Goal: Task Accomplishment & Management: Manage account settings

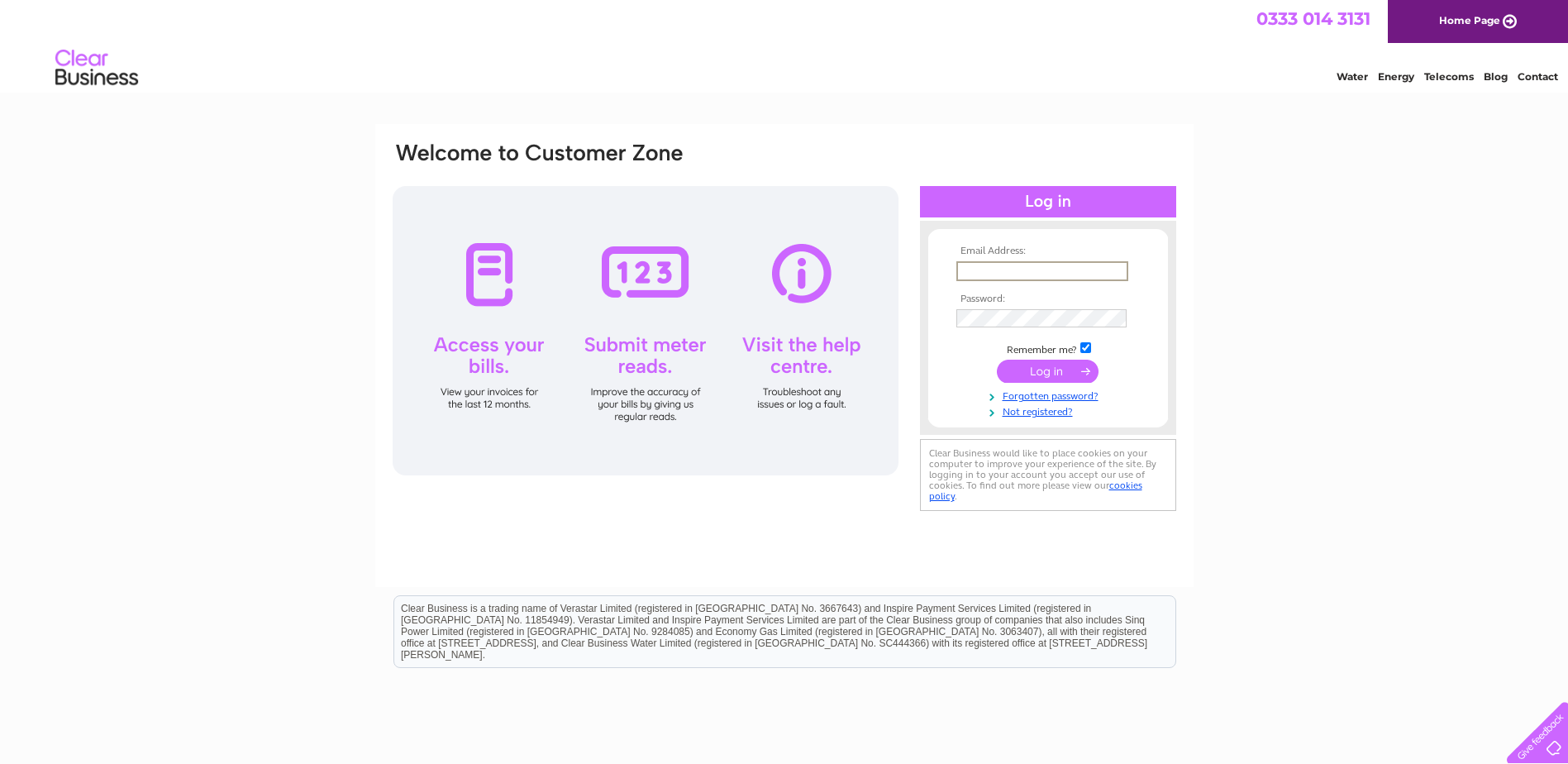
click at [1048, 270] on input "text" at bounding box center [1042, 271] width 172 height 19
type input "jon@huntdevelopmentsltd.co.uk"
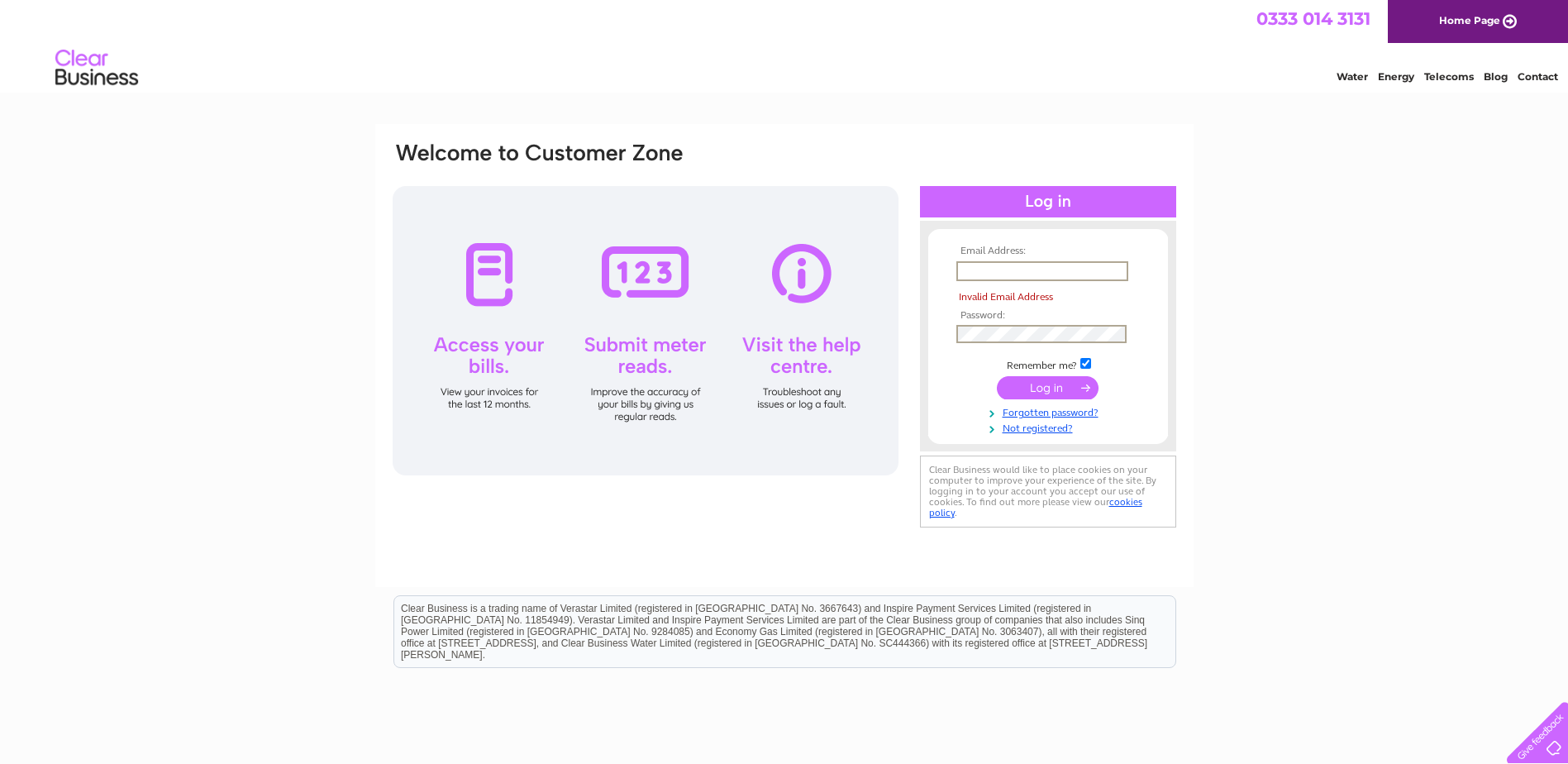
type input "jon@huntdevelopmentsltd.co.uk"
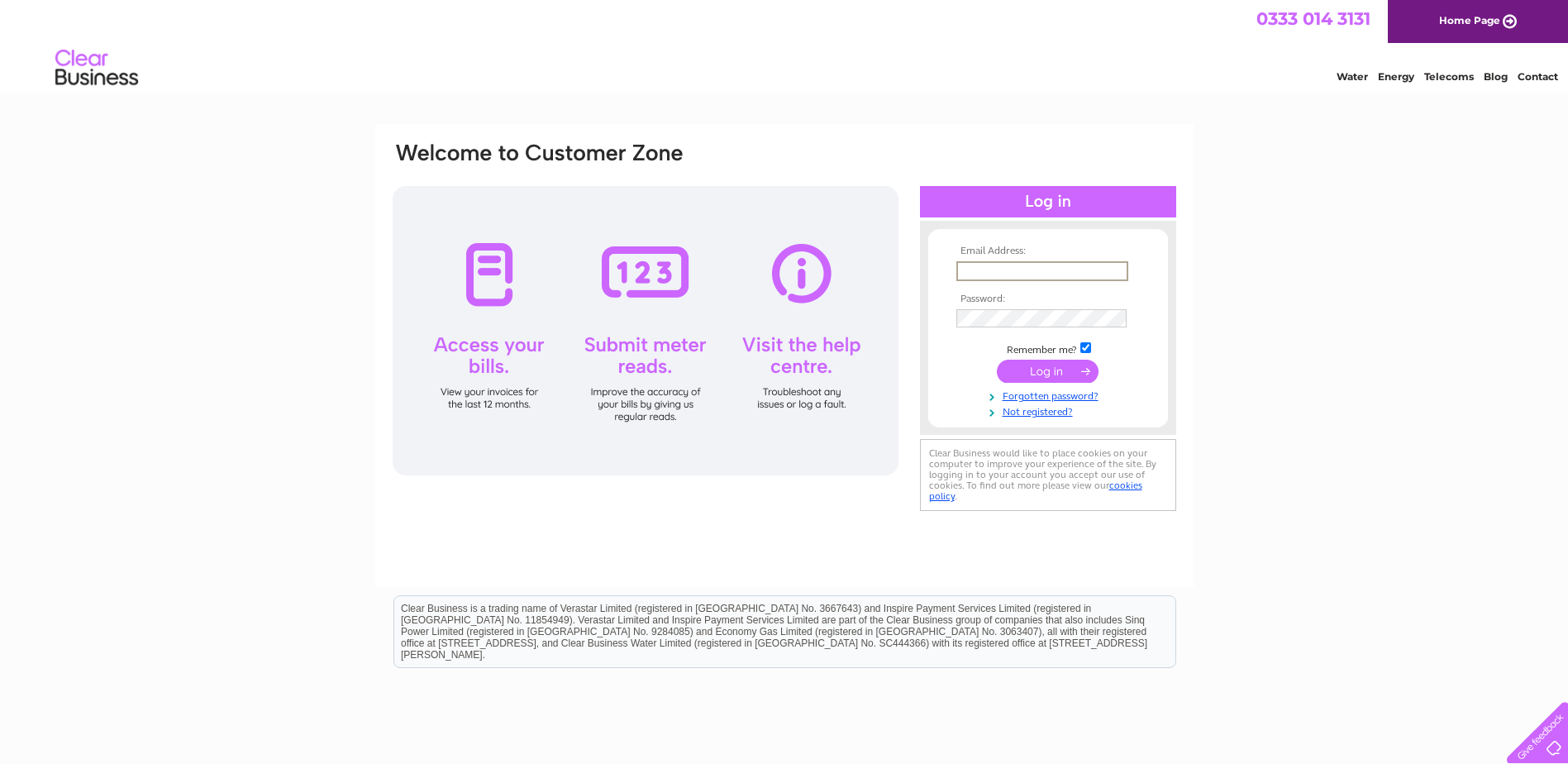
type input "jon@huntdevelopmentsltd.co.uk"
click at [1255, 451] on div "Email Address: jon@huntdevelopmentsltd.co.uk Password:" at bounding box center [784, 497] width 1568 height 745
click at [1058, 369] on input "submit" at bounding box center [1047, 369] width 102 height 23
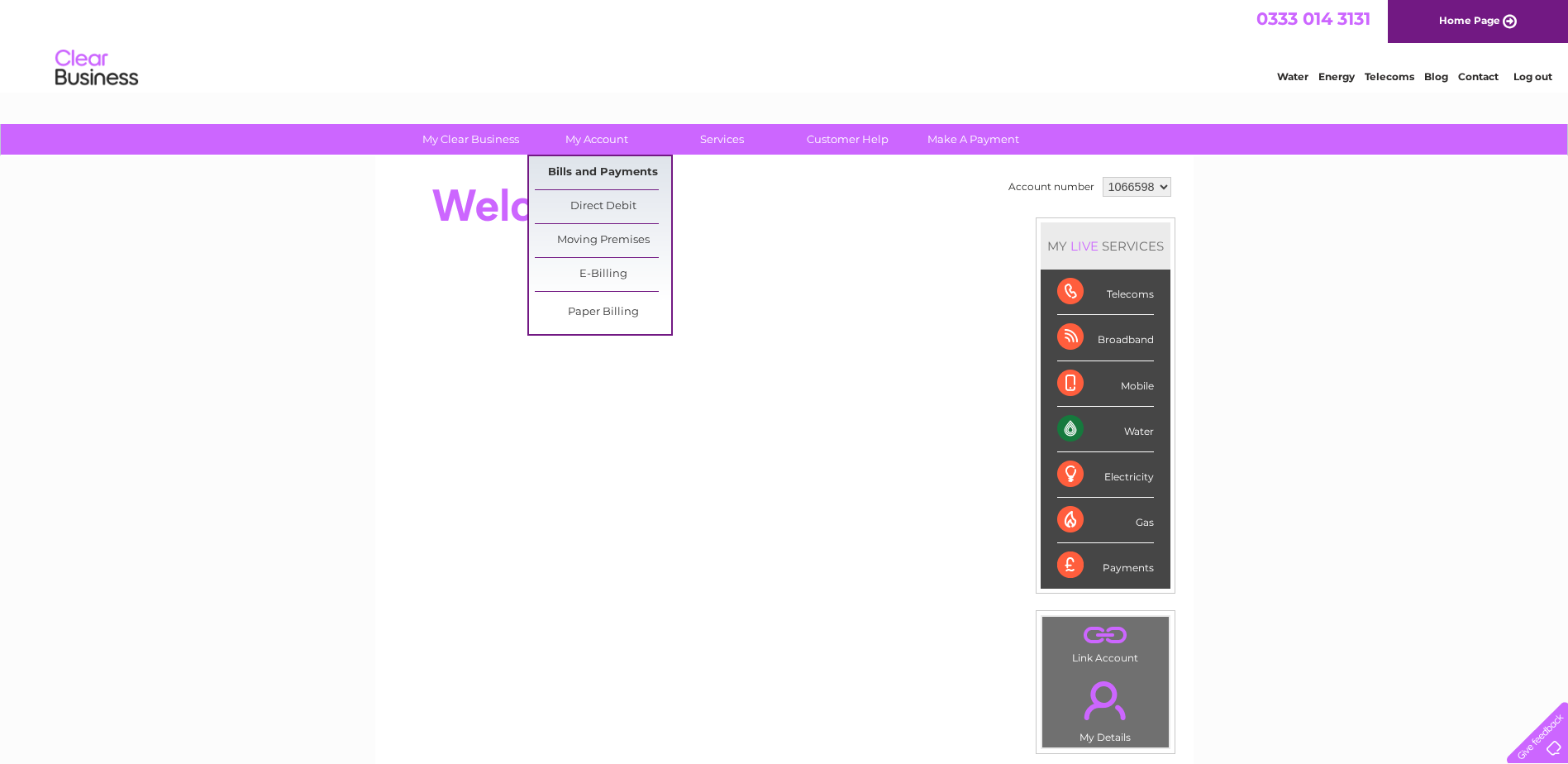
click at [598, 170] on link "Bills and Payments" at bounding box center [603, 172] width 136 height 33
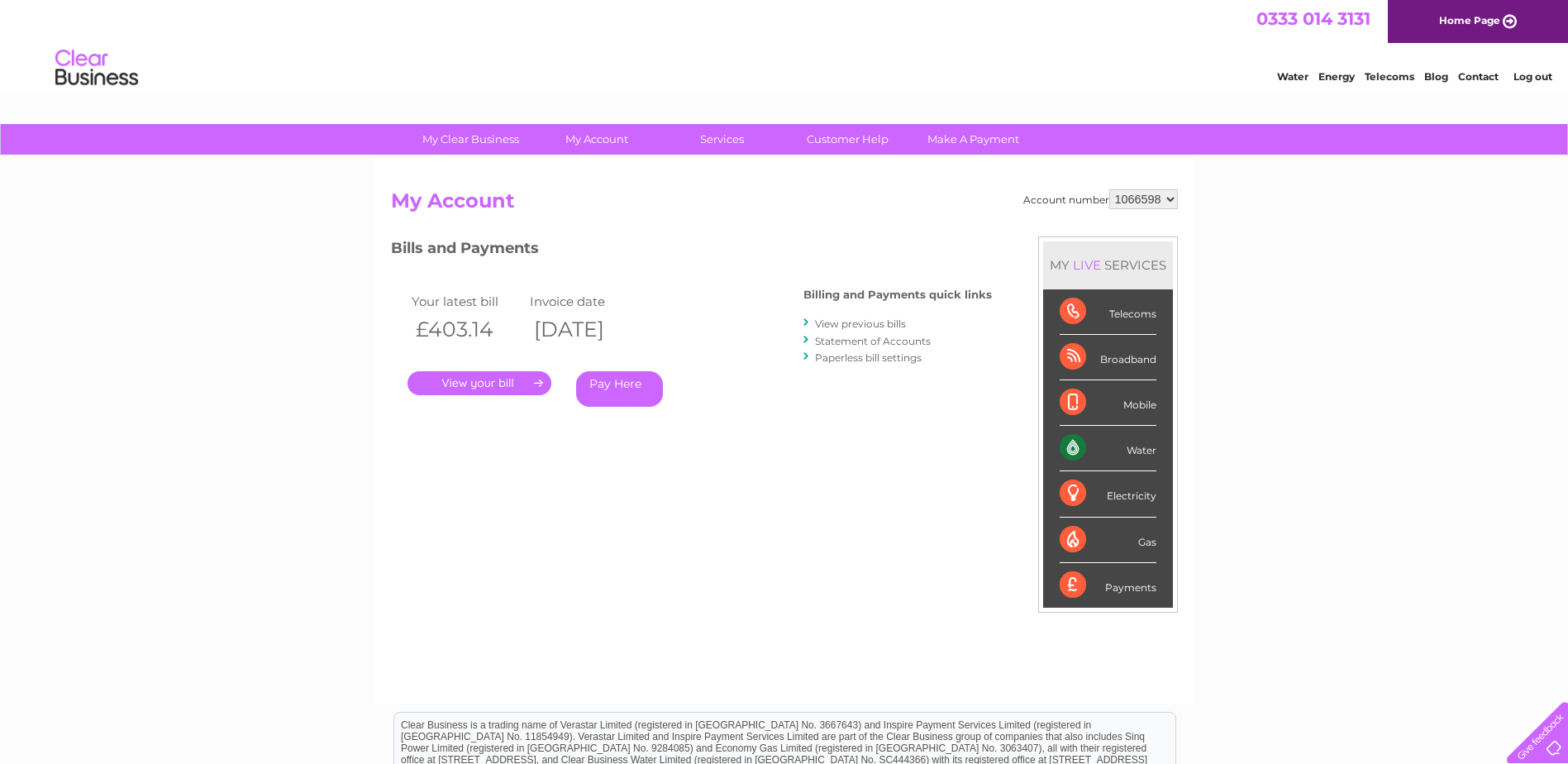
click at [490, 385] on link "." at bounding box center [479, 382] width 143 height 24
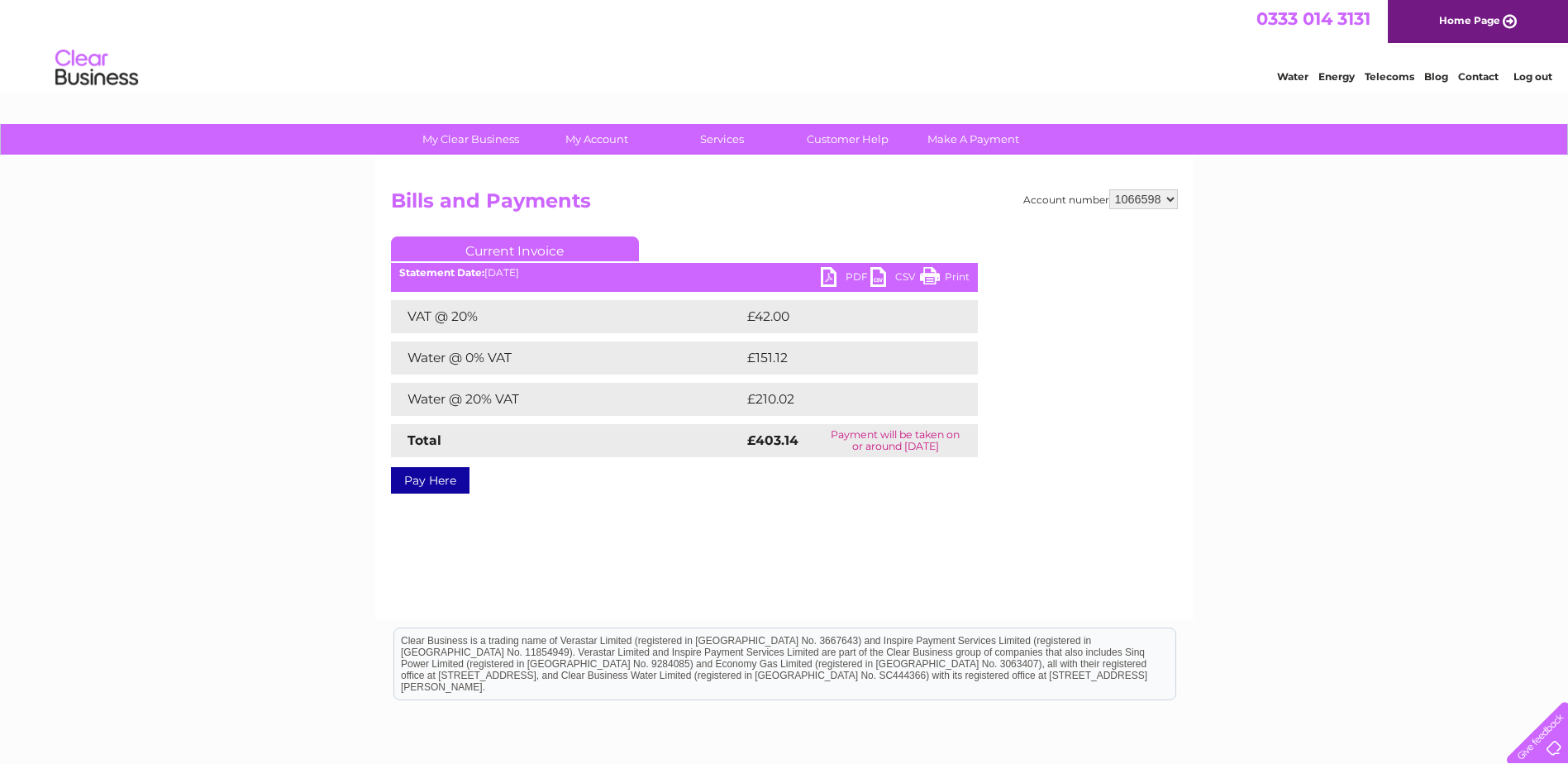
click at [844, 274] on link "PDF" at bounding box center [846, 279] width 50 height 24
